Goal: Transaction & Acquisition: Purchase product/service

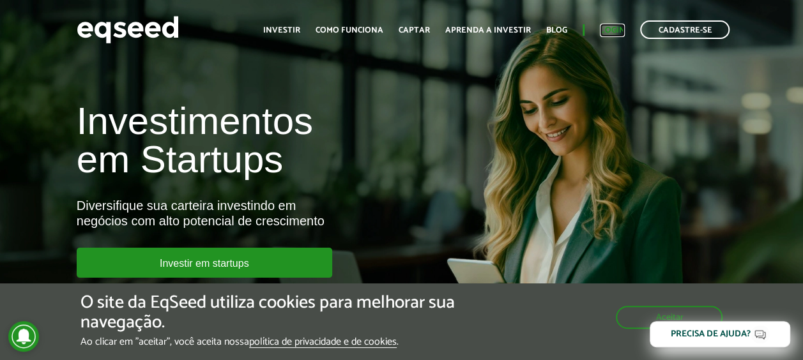
click at [601, 26] on link "Login" at bounding box center [612, 30] width 25 height 8
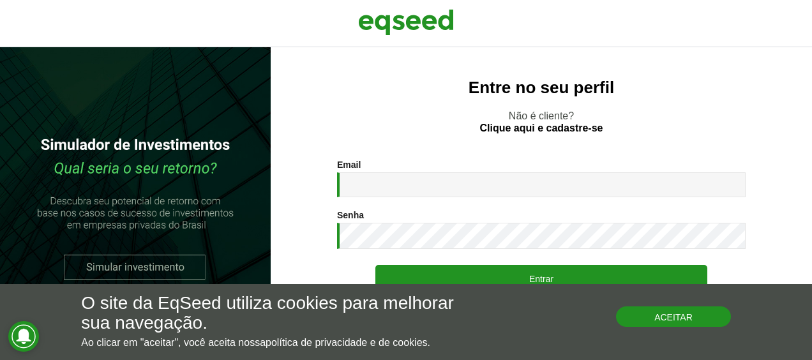
click at [642, 313] on button "Aceitar" at bounding box center [673, 317] width 115 height 20
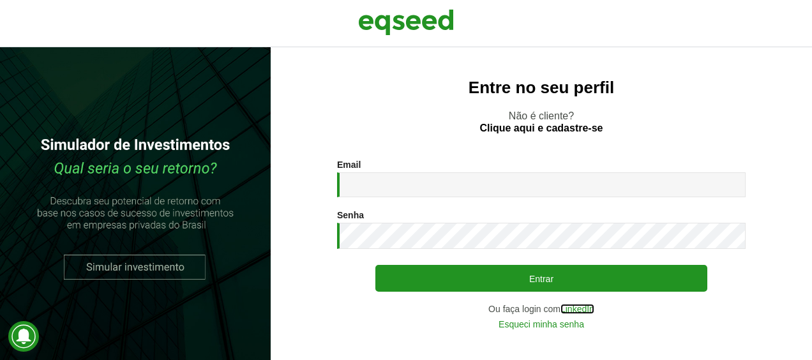
click at [585, 306] on link "LinkedIn" at bounding box center [578, 309] width 34 height 9
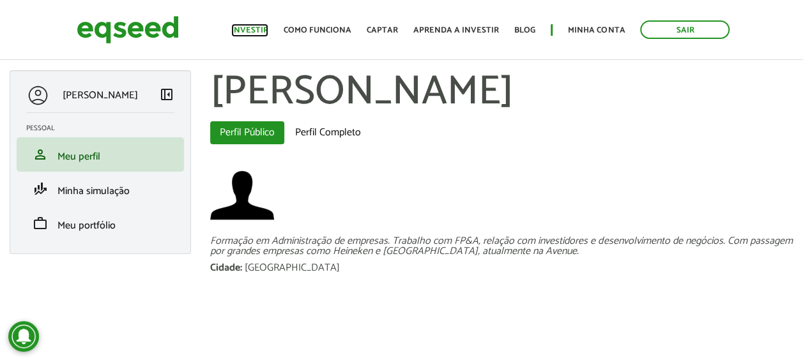
click at [261, 28] on link "Investir" at bounding box center [249, 30] width 37 height 8
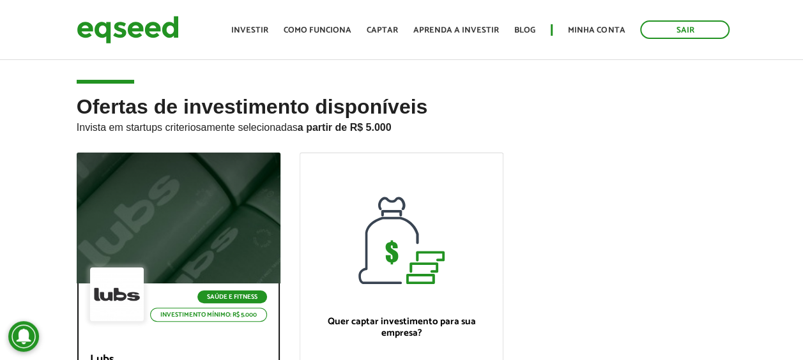
click at [222, 230] on div at bounding box center [178, 218] width 245 height 157
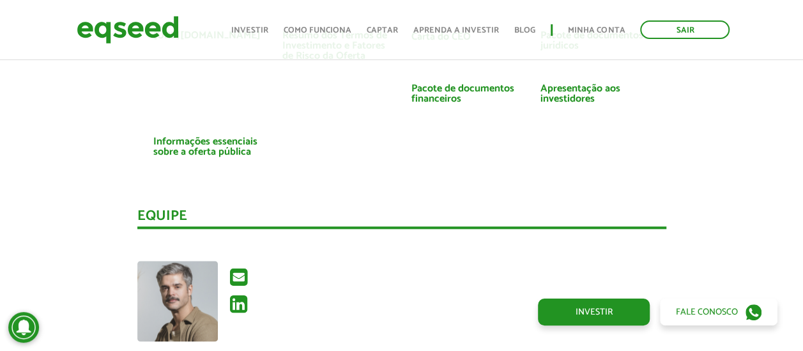
scroll to position [3123, 0]
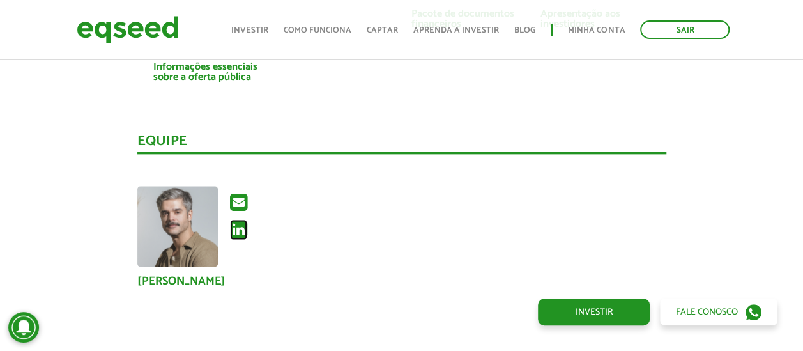
click at [234, 231] on icon at bounding box center [238, 229] width 17 height 20
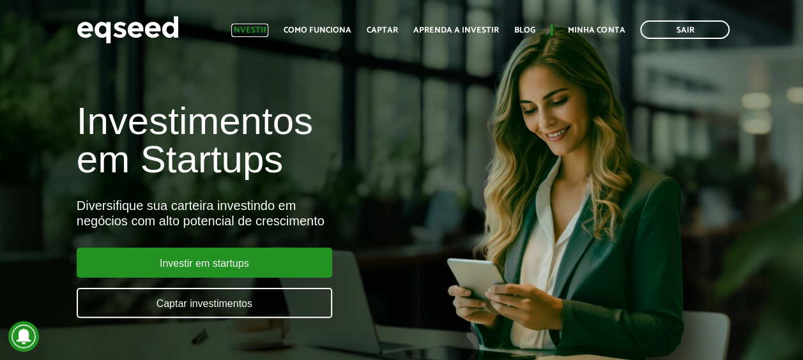
click at [262, 27] on link "Investir" at bounding box center [249, 30] width 37 height 8
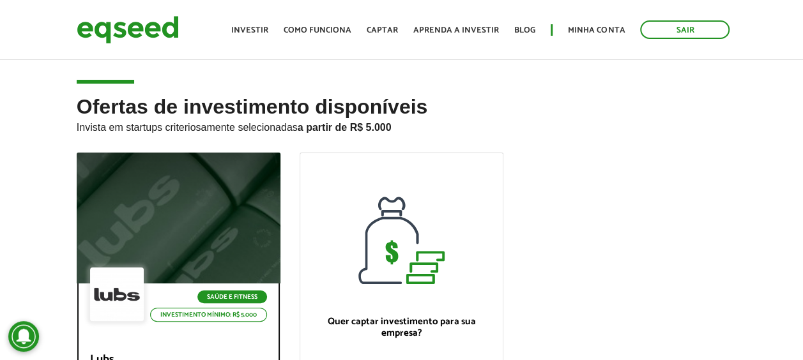
click at [220, 195] on div at bounding box center [178, 218] width 245 height 157
